Goal: Task Accomplishment & Management: Complete application form

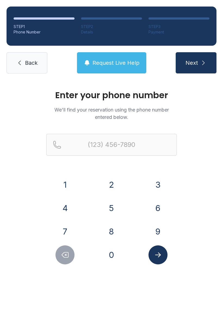
click at [62, 227] on button "7" at bounding box center [65, 231] width 19 height 19
click at [114, 254] on button "0" at bounding box center [111, 255] width 19 height 19
click at [151, 205] on button "6" at bounding box center [158, 208] width 19 height 19
click at [66, 206] on button "4" at bounding box center [65, 208] width 19 height 19
click at [110, 186] on button "2" at bounding box center [111, 184] width 19 height 19
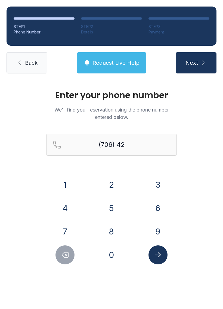
click at [63, 205] on button "4" at bounding box center [65, 208] width 19 height 19
click at [61, 177] on button "1" at bounding box center [65, 184] width 19 height 19
click at [106, 229] on button "8" at bounding box center [111, 231] width 19 height 19
click at [108, 251] on button "0" at bounding box center [111, 255] width 19 height 19
click at [56, 179] on div "1" at bounding box center [65, 184] width 38 height 19
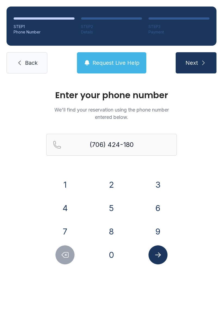
click at [63, 184] on button "1" at bounding box center [65, 184] width 19 height 19
click at [151, 256] on button "Submit lookup form" at bounding box center [158, 255] width 19 height 19
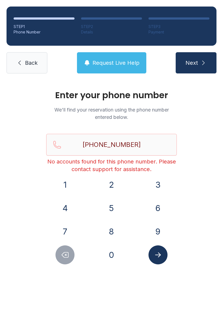
click at [65, 256] on icon "Delete number" at bounding box center [65, 255] width 8 height 8
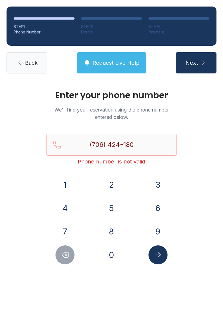
click at [64, 255] on icon "Delete number" at bounding box center [65, 255] width 8 height 8
click at [63, 253] on icon "Delete number" at bounding box center [65, 255] width 8 height 8
click at [64, 254] on icon "Delete number" at bounding box center [65, 255] width 8 height 8
click at [64, 253] on icon "Delete number" at bounding box center [65, 255] width 8 height 8
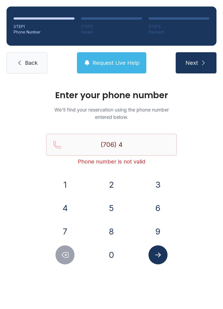
click at [65, 256] on icon "Delete number" at bounding box center [65, 255] width 7 height 5
click at [65, 256] on icon "Delete number" at bounding box center [65, 255] width 8 height 8
click at [63, 257] on icon "Delete number" at bounding box center [65, 255] width 7 height 5
type input "(7"
click at [63, 257] on icon "Delete number" at bounding box center [65, 255] width 7 height 5
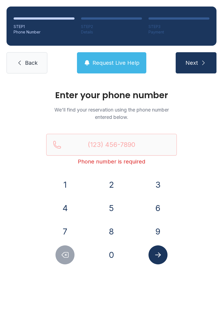
click at [61, 258] on button "Delete number" at bounding box center [65, 255] width 19 height 19
click at [60, 258] on button "Delete number" at bounding box center [65, 255] width 19 height 19
click at [15, 60] on link "Back" at bounding box center [27, 62] width 41 height 21
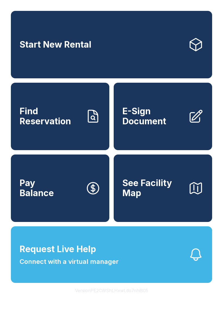
click at [28, 47] on span "Start New Rental" at bounding box center [56, 45] width 72 height 10
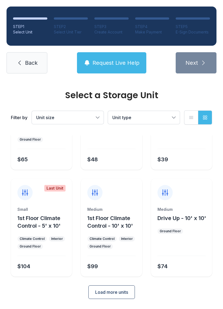
scroll to position [65, 0]
click at [22, 68] on link "Back" at bounding box center [27, 62] width 41 height 21
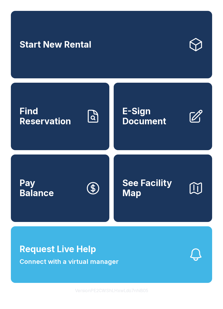
click at [31, 126] on span "Find Reservation" at bounding box center [51, 117] width 62 height 20
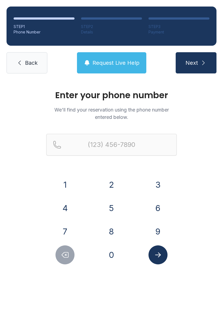
click at [25, 56] on link "Back" at bounding box center [27, 62] width 41 height 21
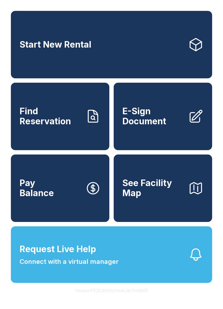
click at [75, 283] on button "Request Live Help Connect with a virtual manager" at bounding box center [112, 255] width 202 height 57
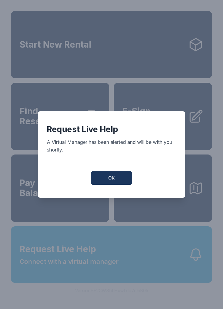
click at [111, 181] on span "OK" at bounding box center [111, 178] width 7 height 7
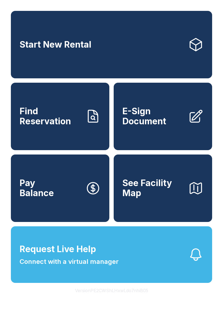
click at [66, 124] on span "Find Reservation" at bounding box center [51, 117] width 62 height 20
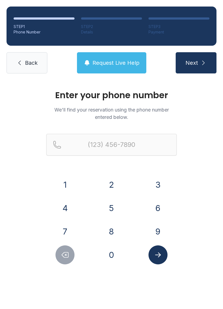
click at [66, 227] on button "7" at bounding box center [65, 231] width 19 height 19
click at [107, 252] on button "0" at bounding box center [111, 255] width 19 height 19
click at [154, 210] on button "6" at bounding box center [158, 208] width 19 height 19
click at [73, 210] on button "4" at bounding box center [65, 208] width 19 height 19
click at [112, 187] on button "2" at bounding box center [111, 184] width 19 height 19
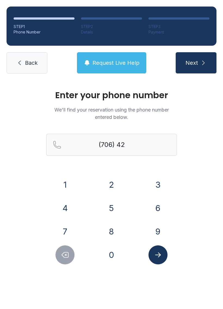
click at [71, 206] on button "4" at bounding box center [65, 208] width 19 height 19
click at [63, 180] on button "1" at bounding box center [65, 184] width 19 height 19
click at [113, 233] on button "8" at bounding box center [111, 231] width 19 height 19
click at [111, 261] on button "0" at bounding box center [111, 255] width 19 height 19
click at [63, 187] on button "1" at bounding box center [65, 184] width 19 height 19
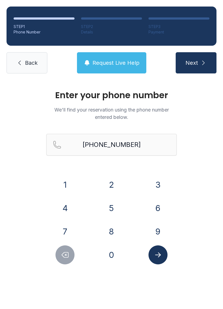
click at [161, 258] on icon "Submit lookup form" at bounding box center [158, 255] width 8 height 8
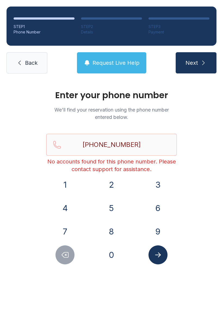
click at [203, 65] on icon "submit" at bounding box center [203, 63] width 7 height 7
click at [66, 256] on icon "Delete number" at bounding box center [65, 255] width 7 height 5
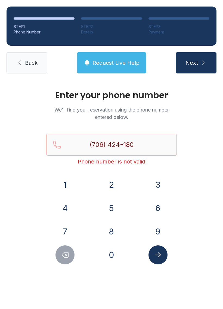
click at [66, 256] on icon "Delete number" at bounding box center [65, 255] width 7 height 5
type input "(706) 424-18"
click at [31, 67] on link "Back" at bounding box center [27, 62] width 41 height 21
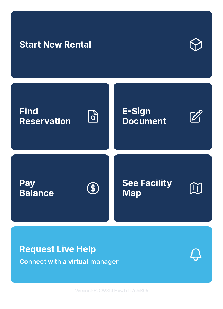
click at [151, 47] on link "Start New Rental" at bounding box center [112, 45] width 202 height 68
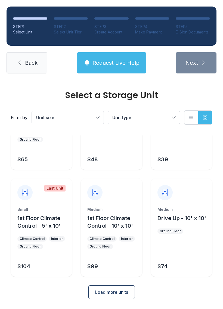
scroll to position [65, 0]
click at [126, 298] on button "Load more units" at bounding box center [112, 293] width 47 height 14
